Goal: Task Accomplishment & Management: Manage account settings

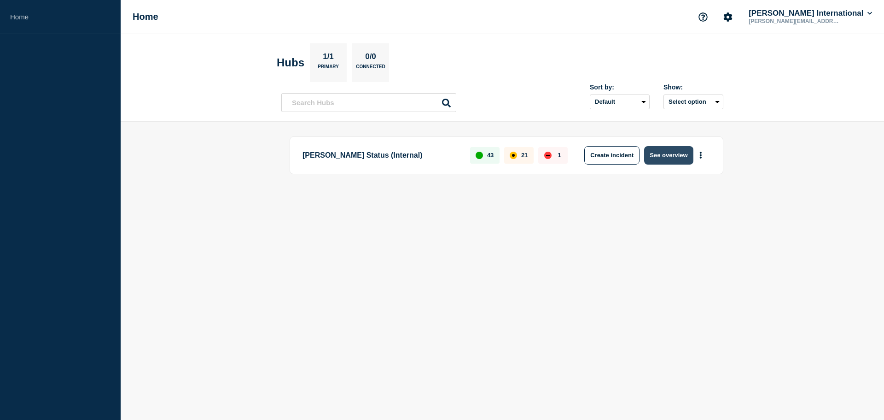
click at [668, 152] on button "See overview" at bounding box center [668, 155] width 49 height 18
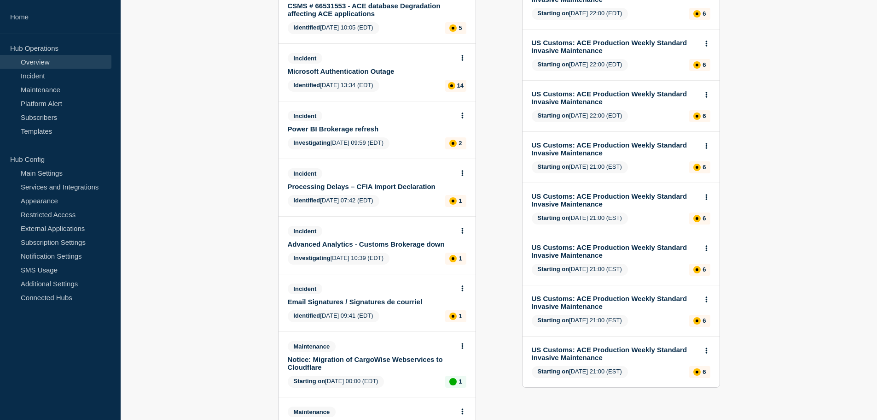
scroll to position [155, 0]
click at [371, 183] on link "Processing Delays – CFIA Import Declaration" at bounding box center [371, 187] width 166 height 8
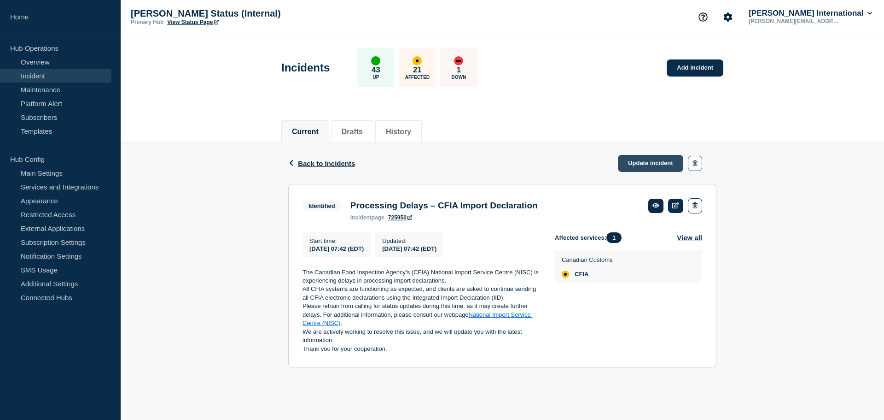
click at [643, 160] on link "Update incident" at bounding box center [650, 163] width 65 height 17
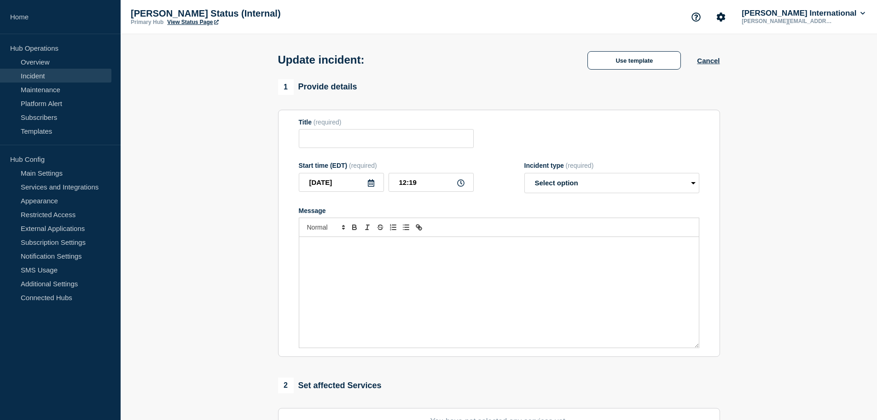
type input "Processing Delays – CFIA Import Declaration"
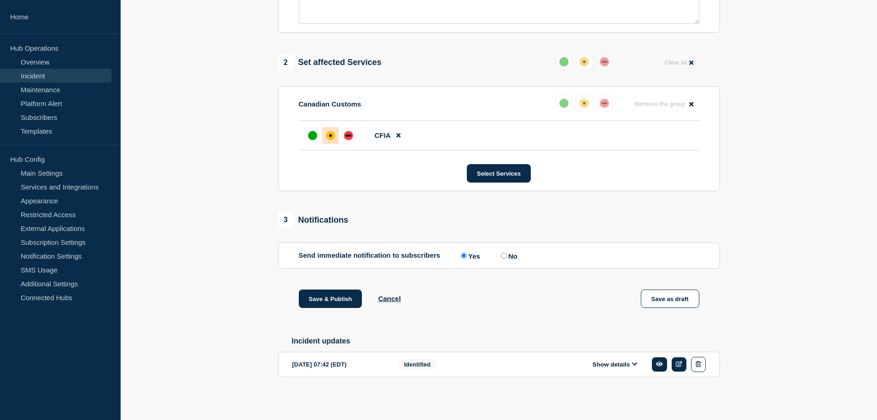
scroll to position [344, 0]
click at [314, 131] on div "up" at bounding box center [312, 135] width 9 height 9
click at [509, 251] on label "No" at bounding box center [508, 255] width 19 height 9
click at [507, 252] on input "No" at bounding box center [504, 255] width 6 height 6
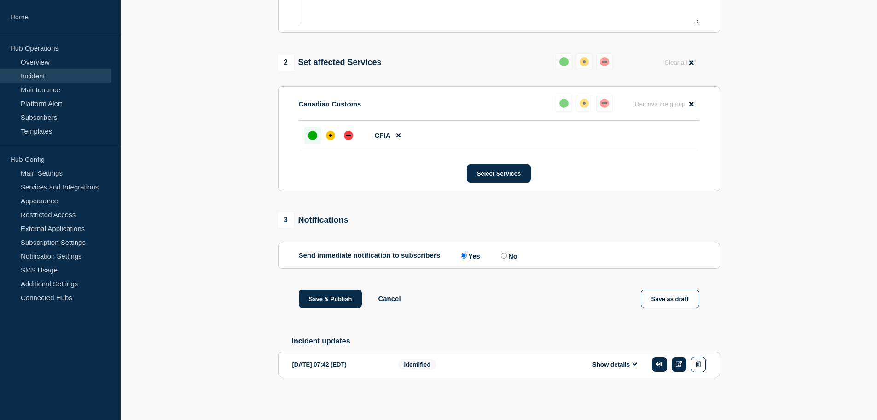
radio input "true"
radio input "false"
click at [331, 296] on button "Save & Publish" at bounding box center [331, 298] width 64 height 18
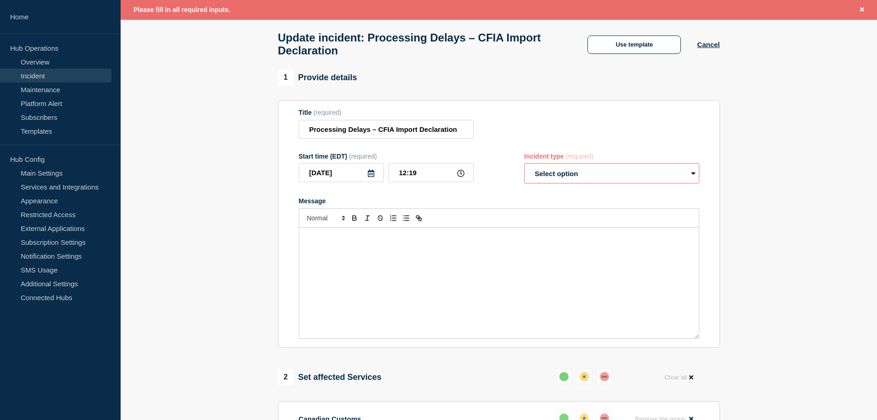
scroll to position [41, 0]
click at [578, 178] on select "Select option Investigating Identified Monitoring Resolved" at bounding box center [612, 174] width 175 height 20
click at [576, 184] on select "Select option Investigating Identified Monitoring Resolved" at bounding box center [612, 174] width 175 height 20
select select "resolved"
click at [525, 169] on select "Select option Investigating Identified Monitoring Resolved" at bounding box center [612, 174] width 175 height 20
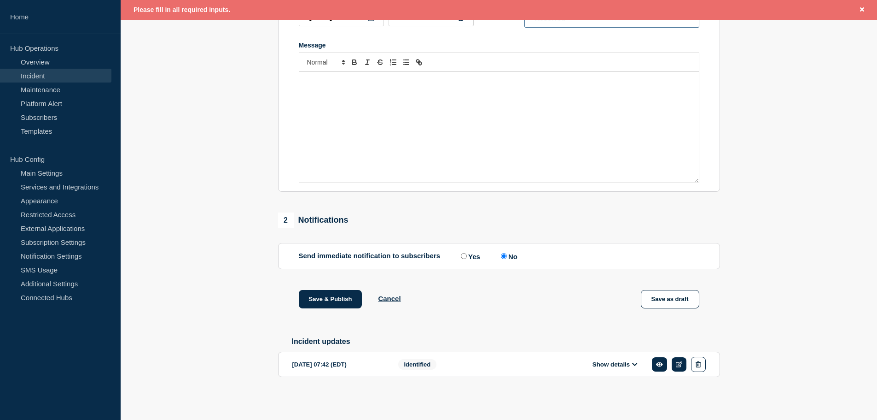
scroll to position [205, 0]
click at [331, 296] on button "Save & Publish" at bounding box center [331, 299] width 64 height 18
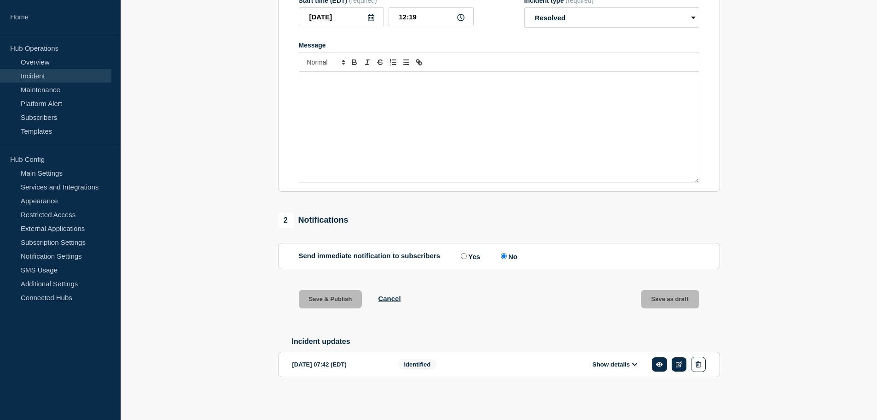
scroll to position [185, 0]
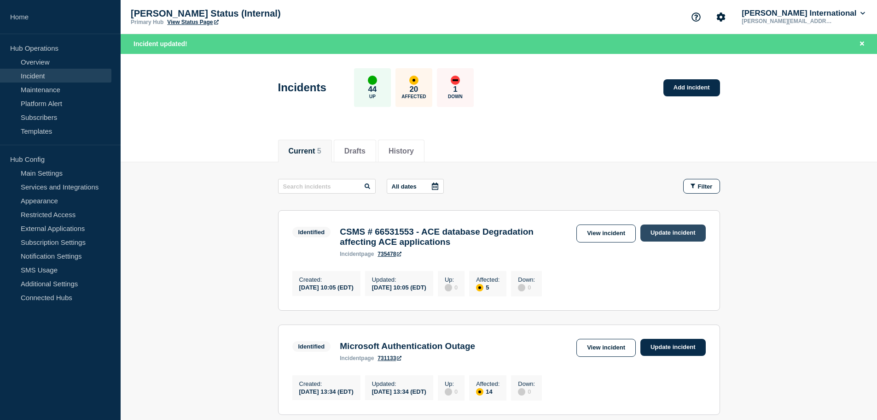
click at [669, 236] on link "Update incident" at bounding box center [673, 232] width 65 height 17
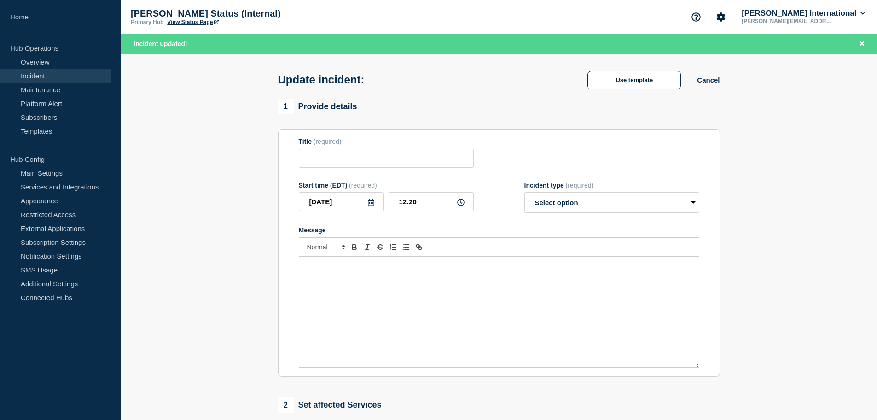
type input "CSMS # 66531553 - ACE database Degradation affecting ACE applications"
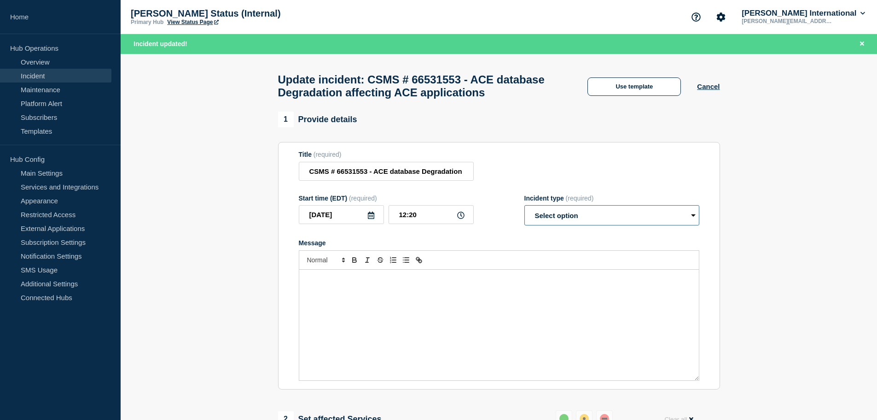
click at [544, 225] on select "Select option Investigating Identified Monitoring Resolved" at bounding box center [612, 215] width 175 height 20
select select "resolved"
click at [525, 225] on select "Select option Investigating Identified Monitoring Resolved" at bounding box center [612, 215] width 175 height 20
click at [401, 312] on div "Message" at bounding box center [499, 324] width 400 height 111
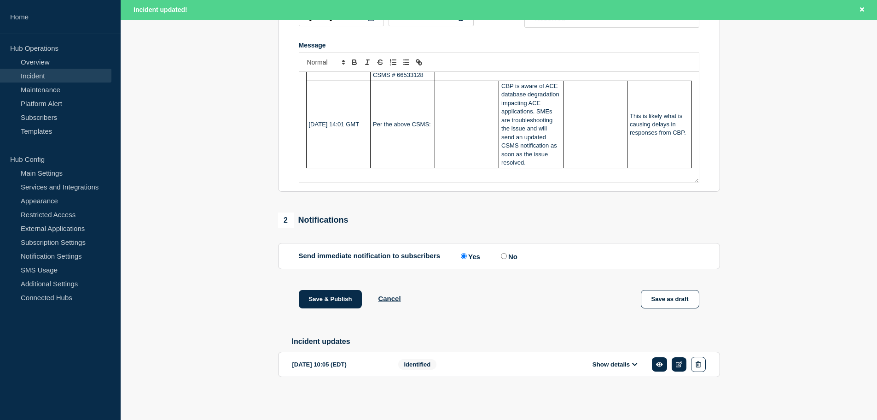
scroll to position [220, 0]
click at [340, 291] on button "Save & Publish" at bounding box center [331, 299] width 64 height 18
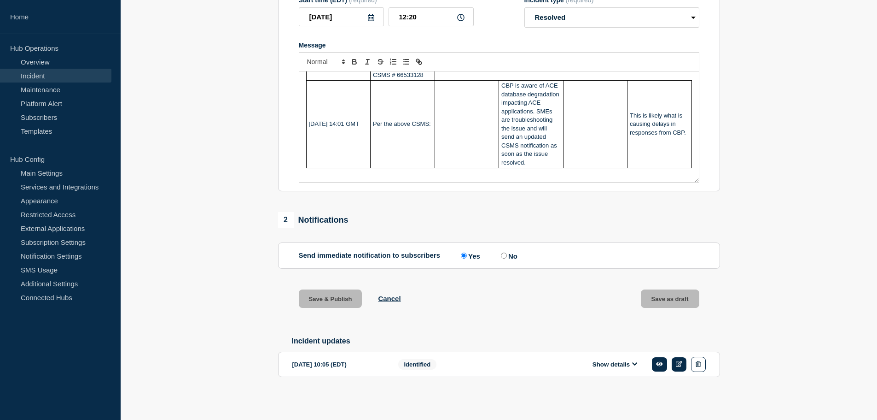
scroll to position [200, 0]
